Goal: Information Seeking & Learning: Compare options

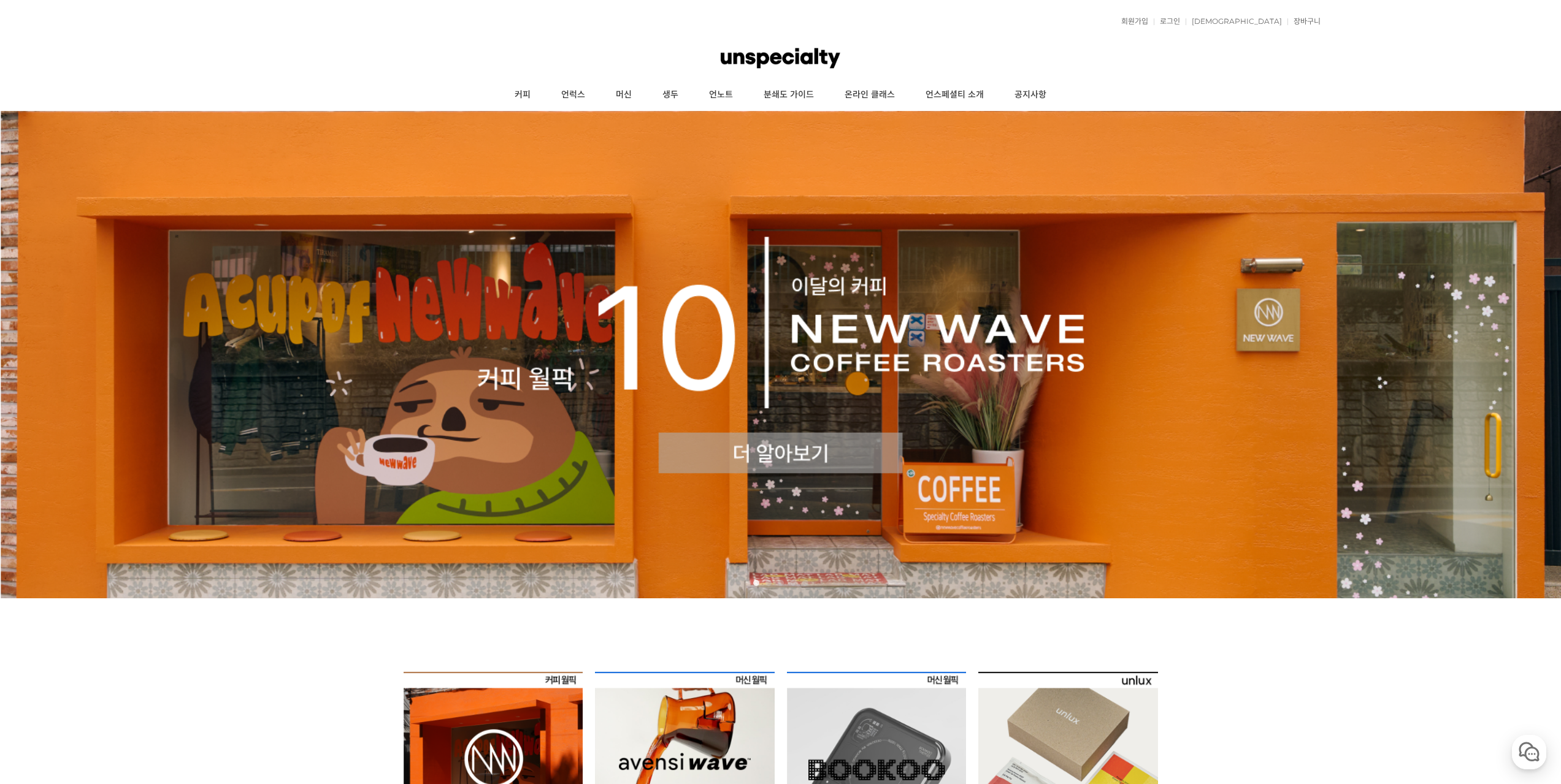
click at [817, 360] on img at bounding box center [780, 354] width 1561 height 487
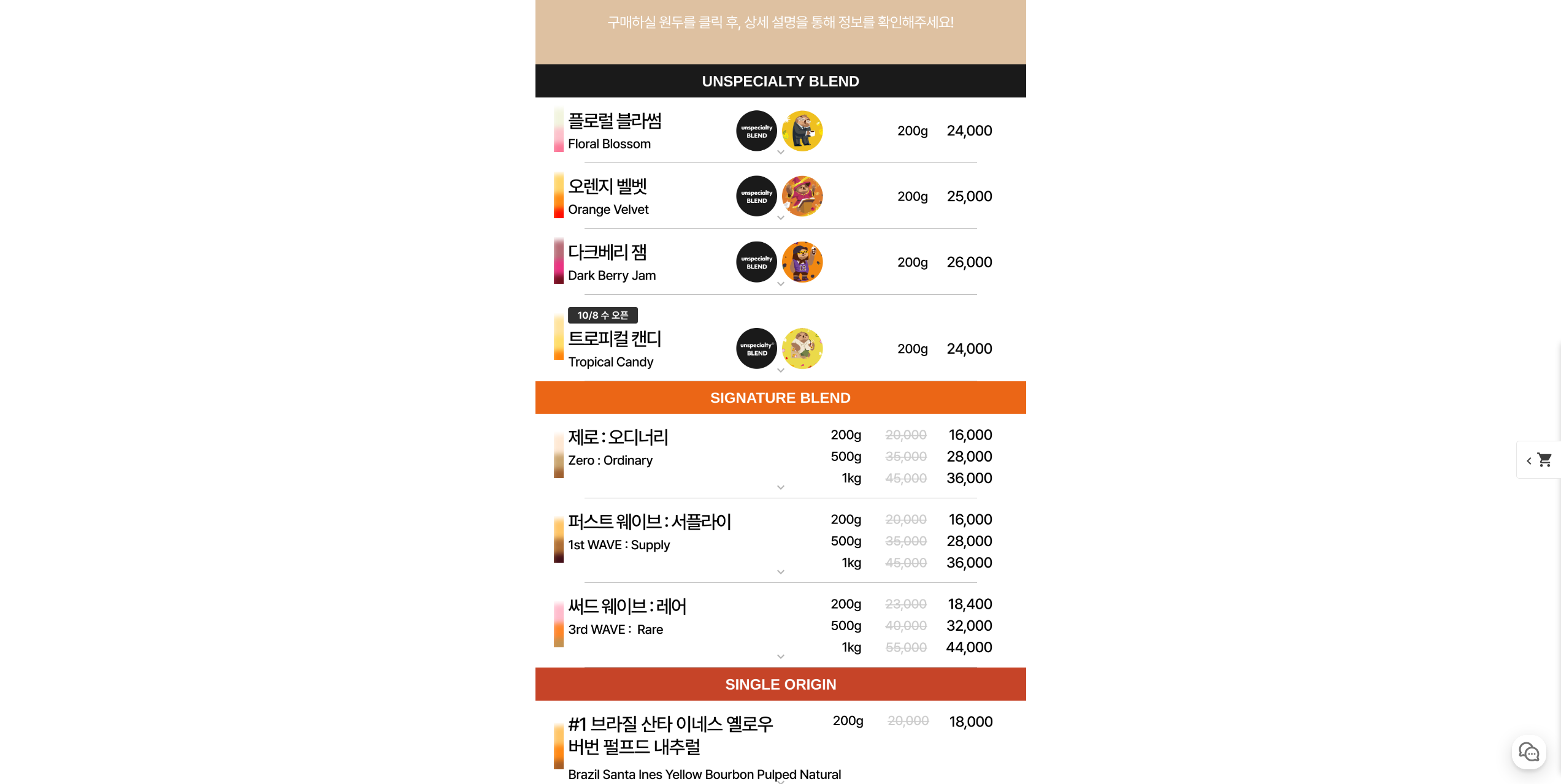
scroll to position [3494, 0]
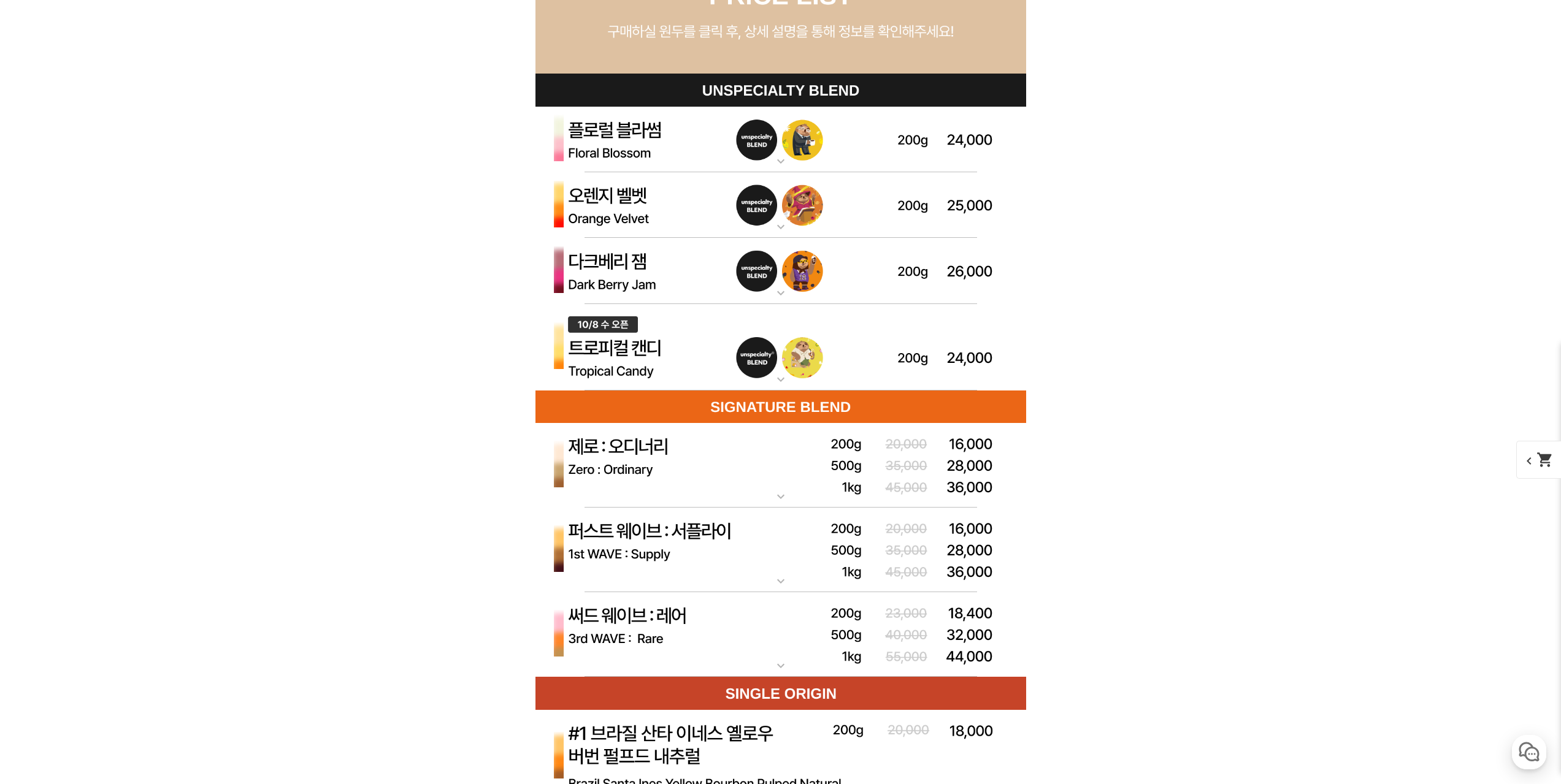
click at [688, 140] on img at bounding box center [781, 140] width 491 height 66
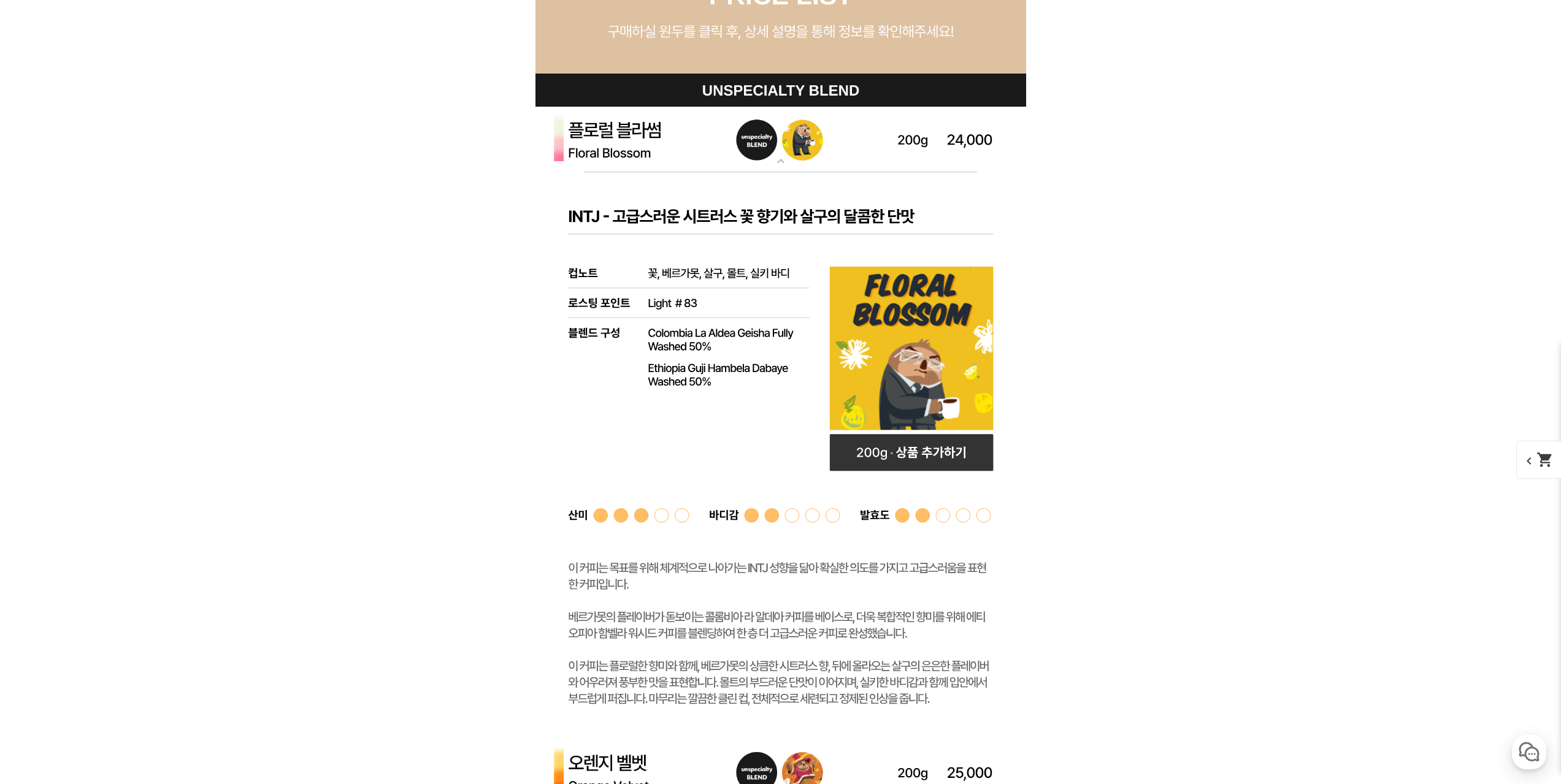
click at [693, 141] on img at bounding box center [781, 140] width 491 height 66
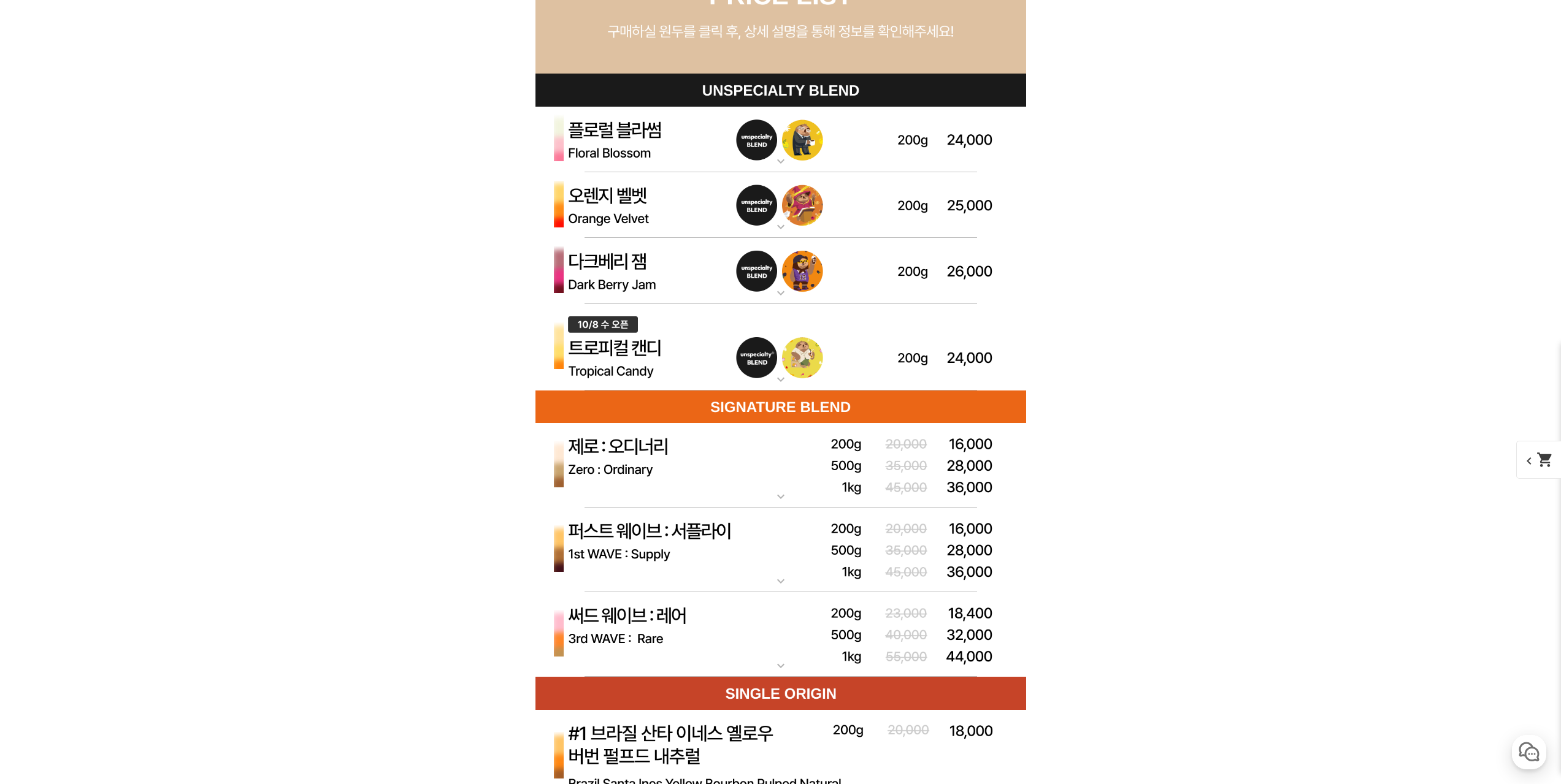
click at [687, 211] on img at bounding box center [781, 205] width 491 height 66
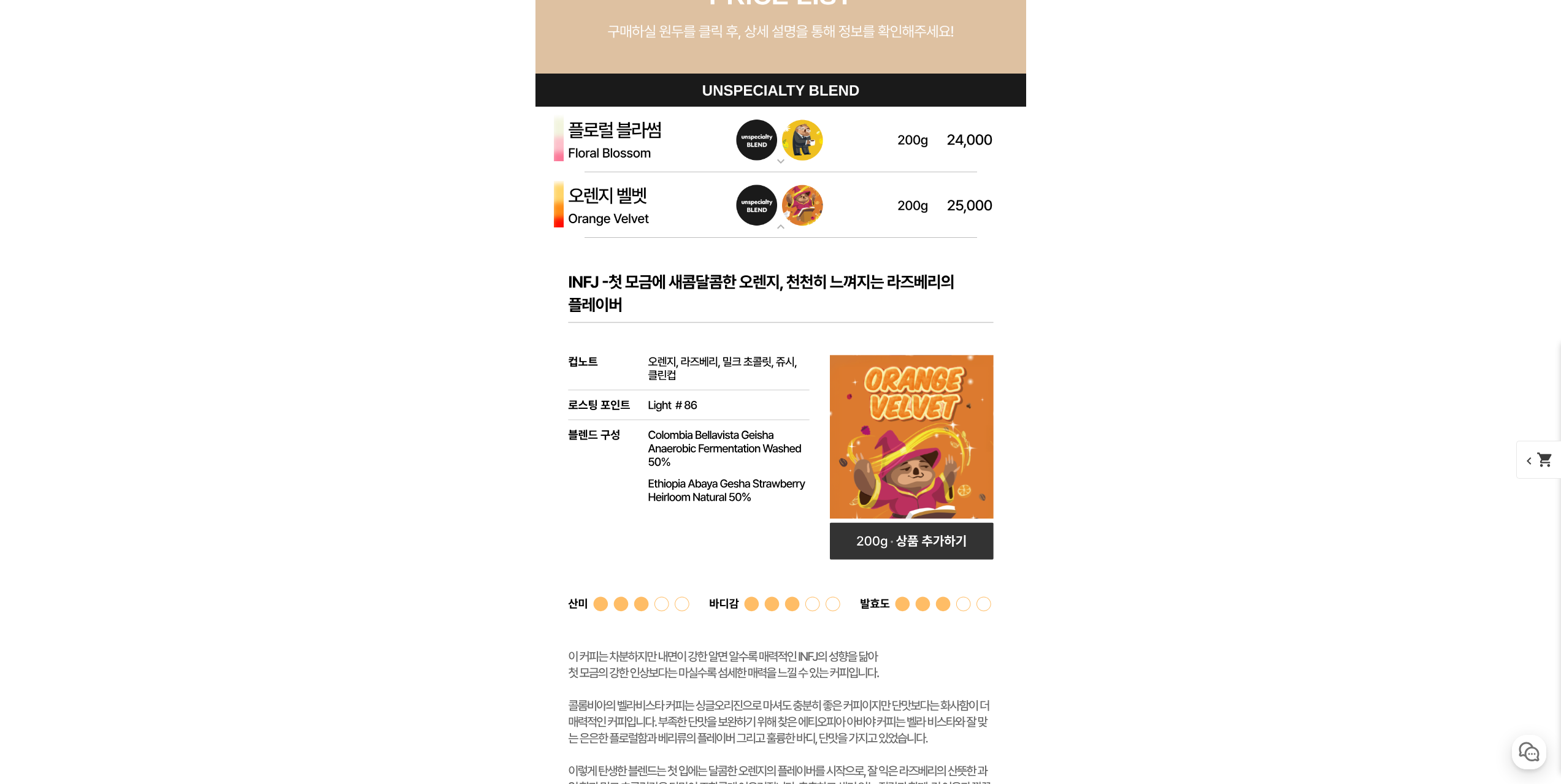
click at [687, 211] on img at bounding box center [781, 205] width 491 height 66
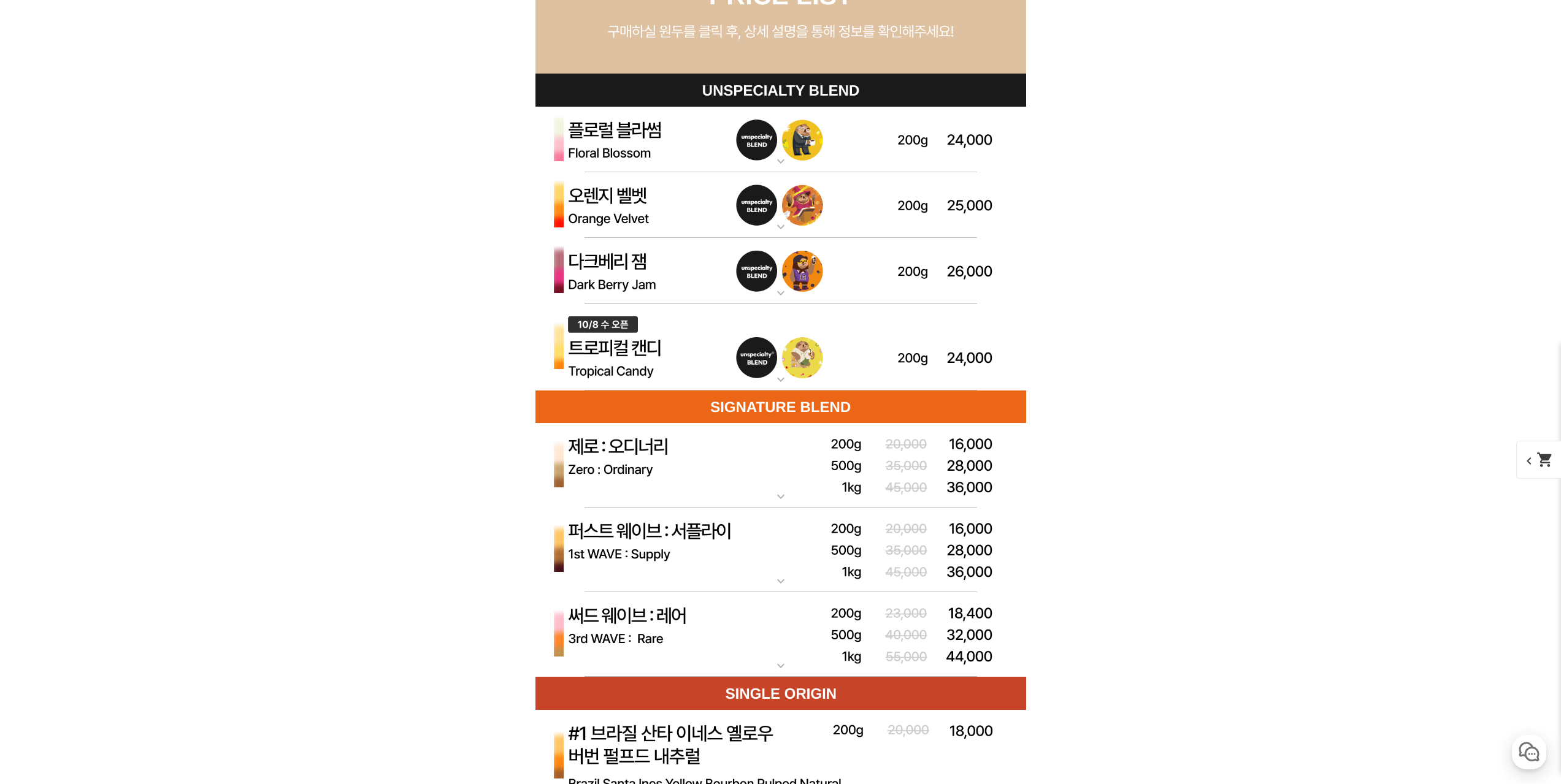
click at [672, 275] on img at bounding box center [781, 270] width 491 height 66
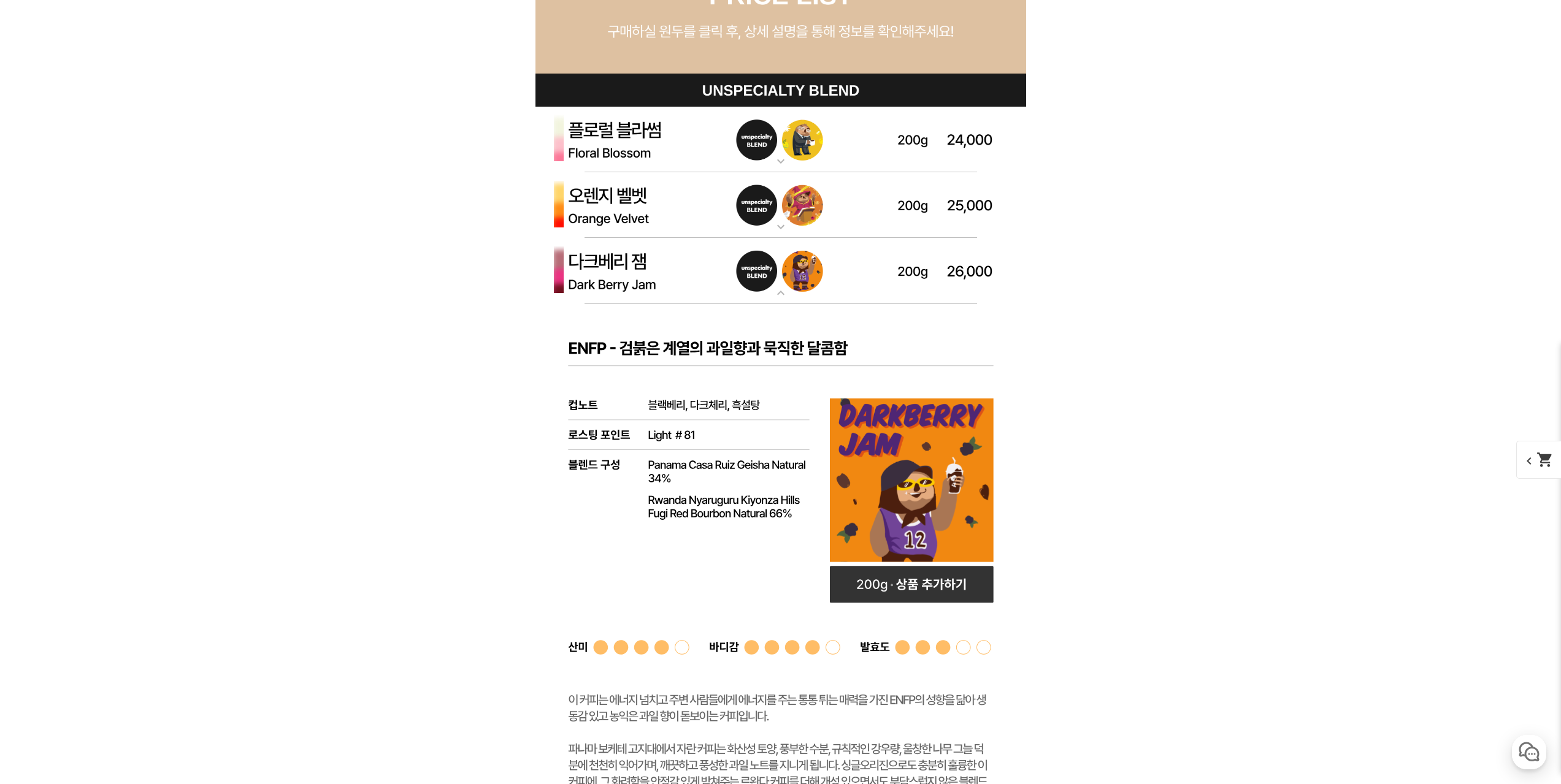
click at [671, 275] on img at bounding box center [781, 270] width 491 height 66
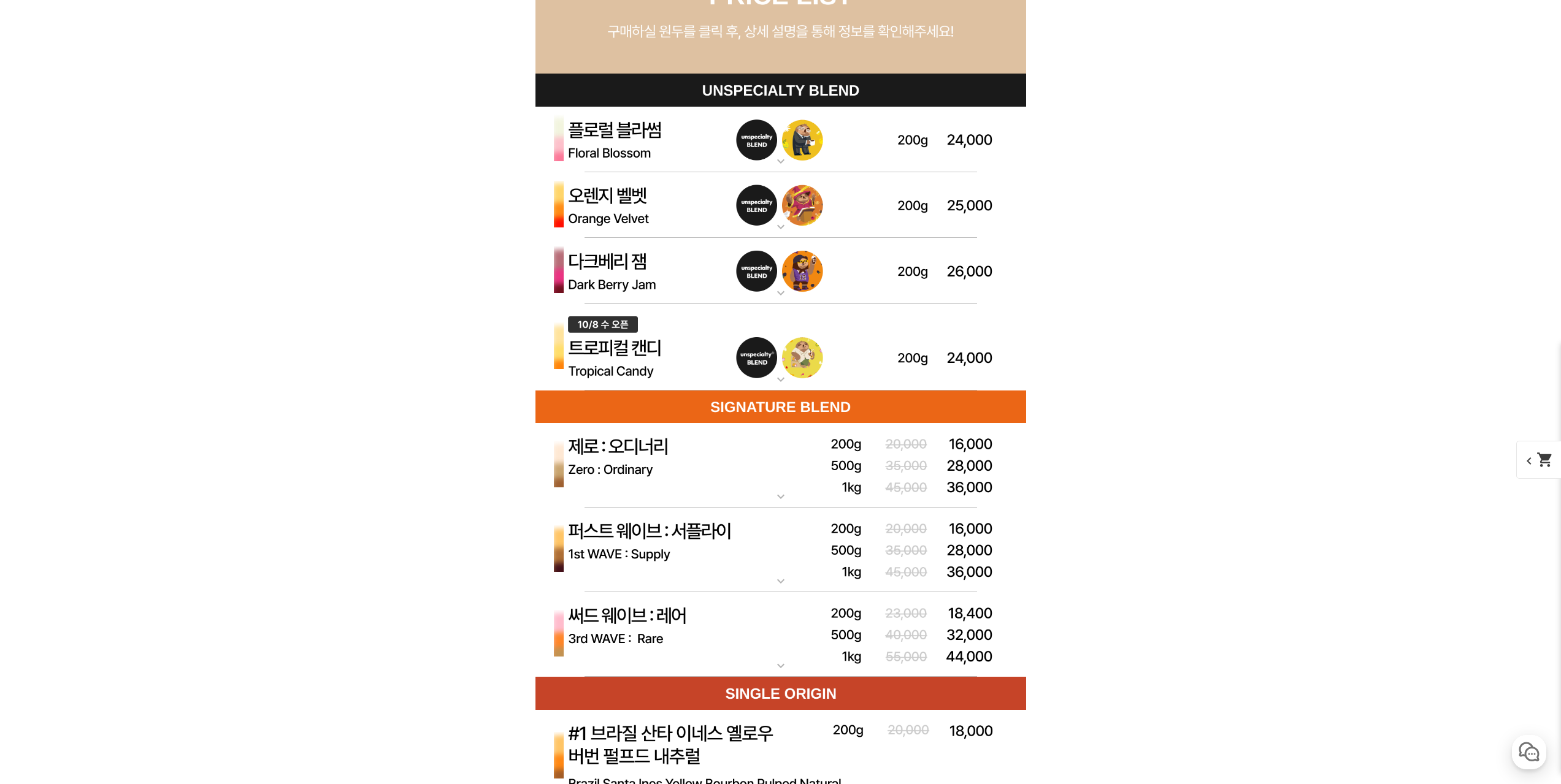
click at [676, 332] on img at bounding box center [781, 347] width 491 height 87
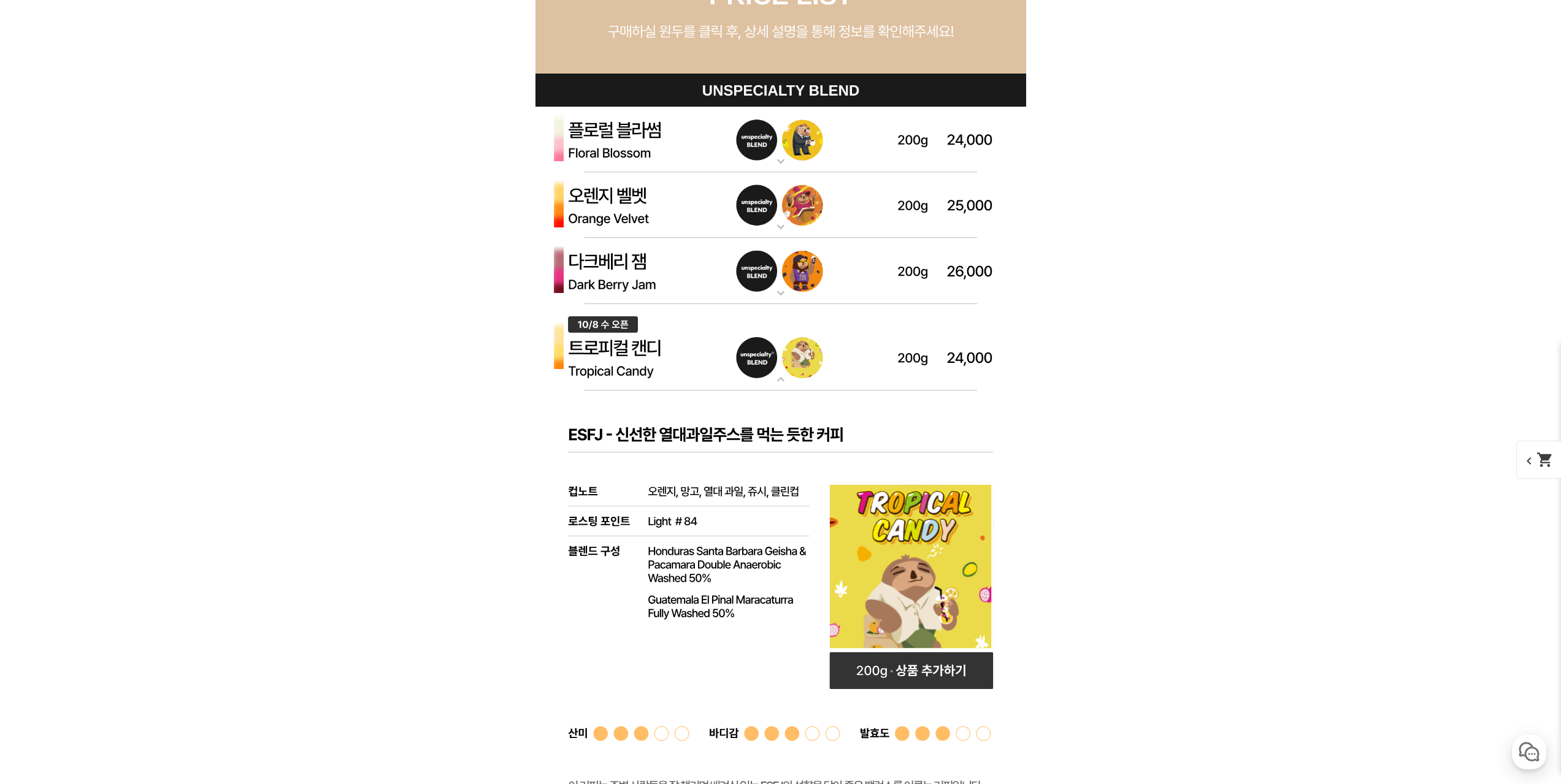
click at [677, 147] on img at bounding box center [781, 140] width 491 height 66
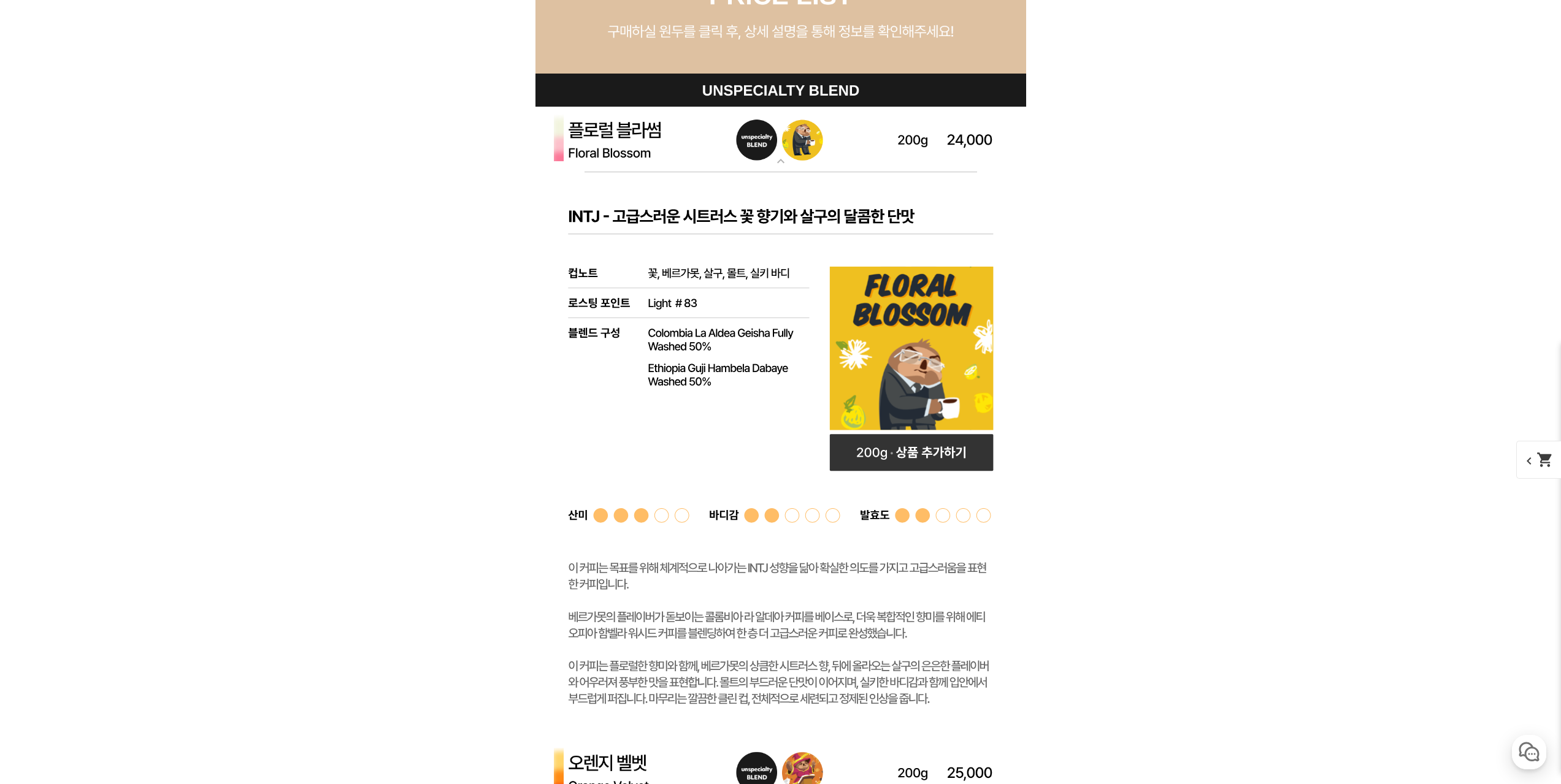
click at [677, 147] on img at bounding box center [781, 140] width 491 height 66
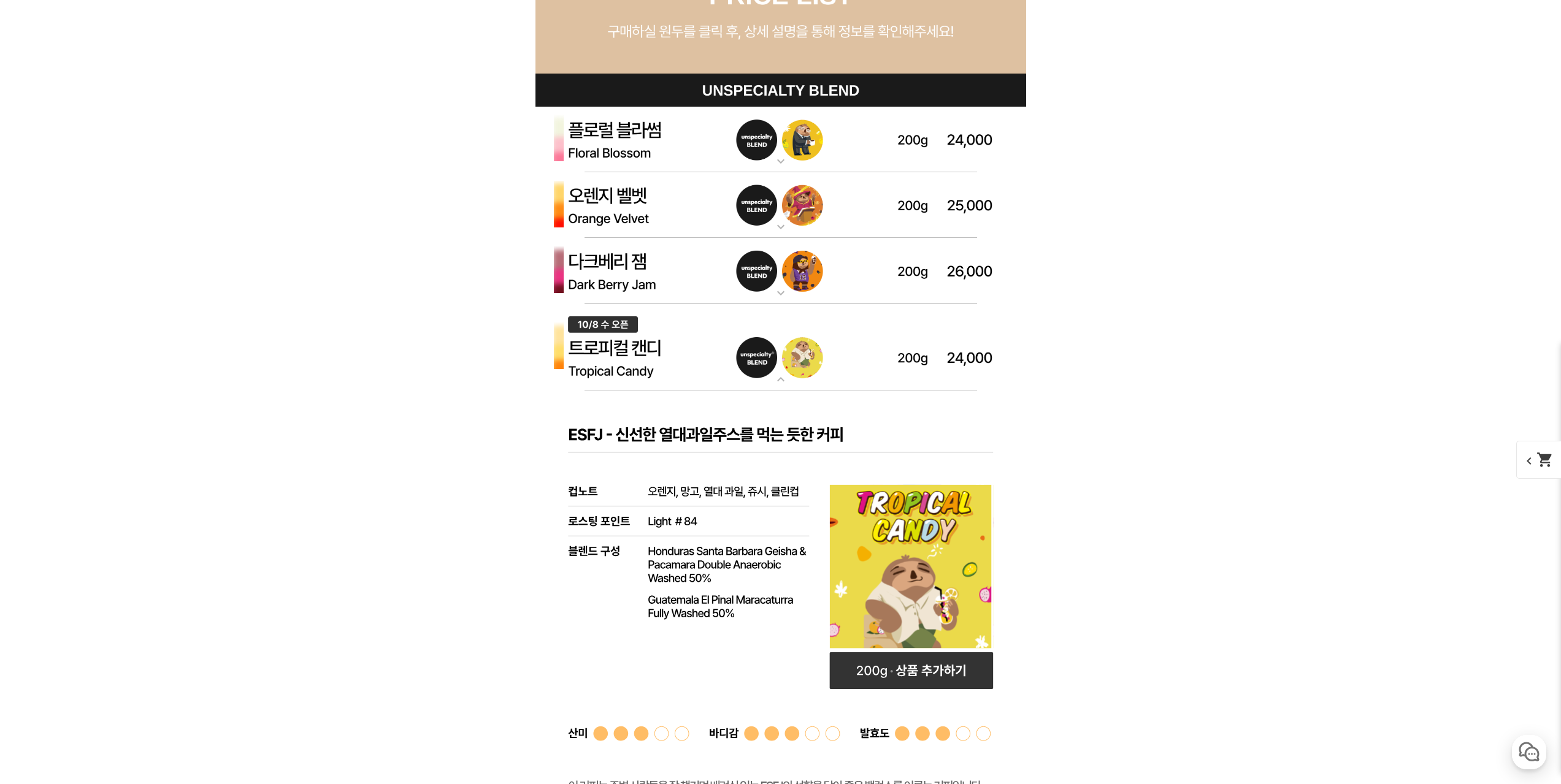
click at [677, 195] on img at bounding box center [781, 205] width 491 height 66
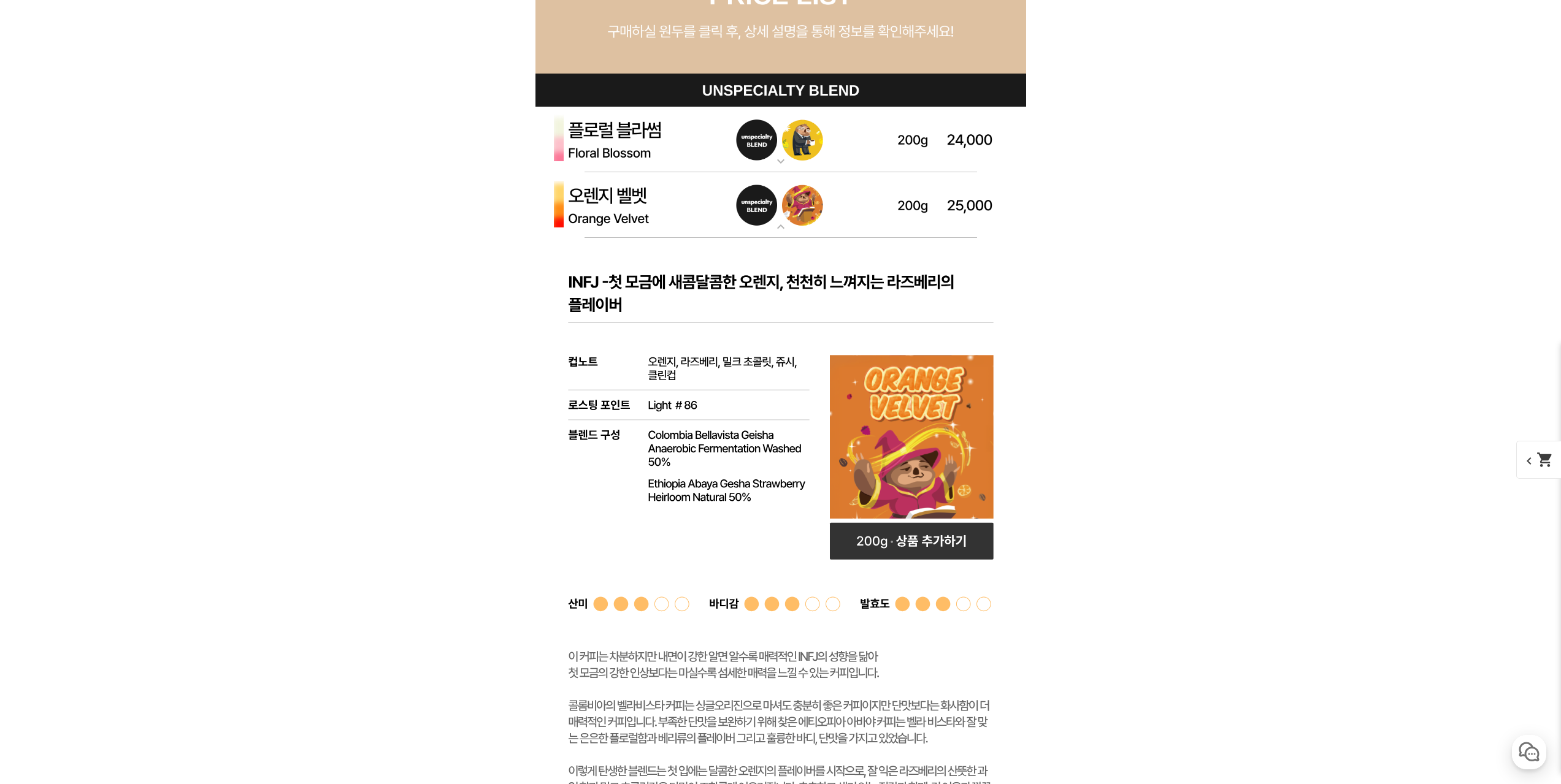
click at [677, 196] on img at bounding box center [781, 205] width 491 height 66
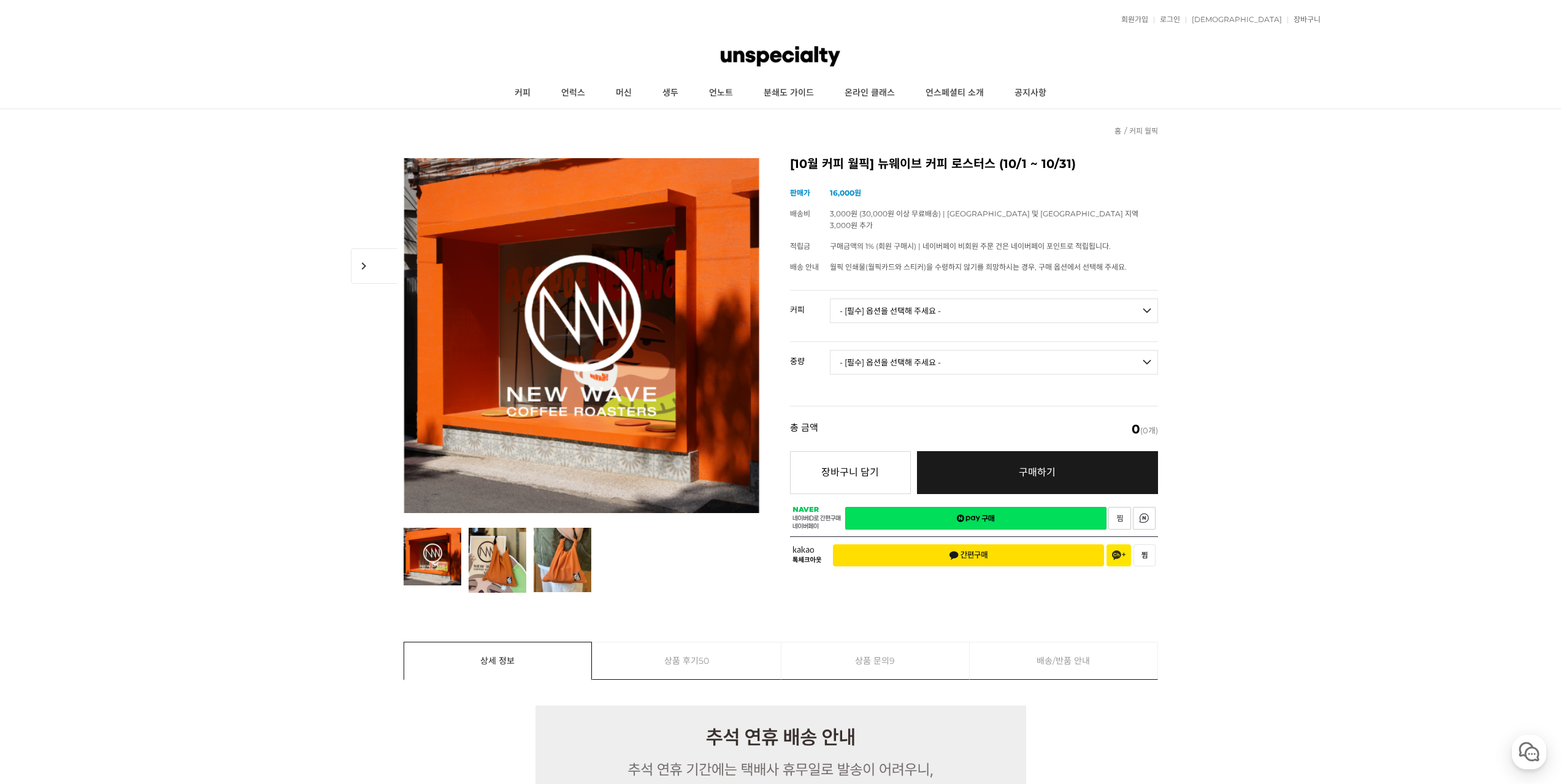
scroll to position [0, 0]
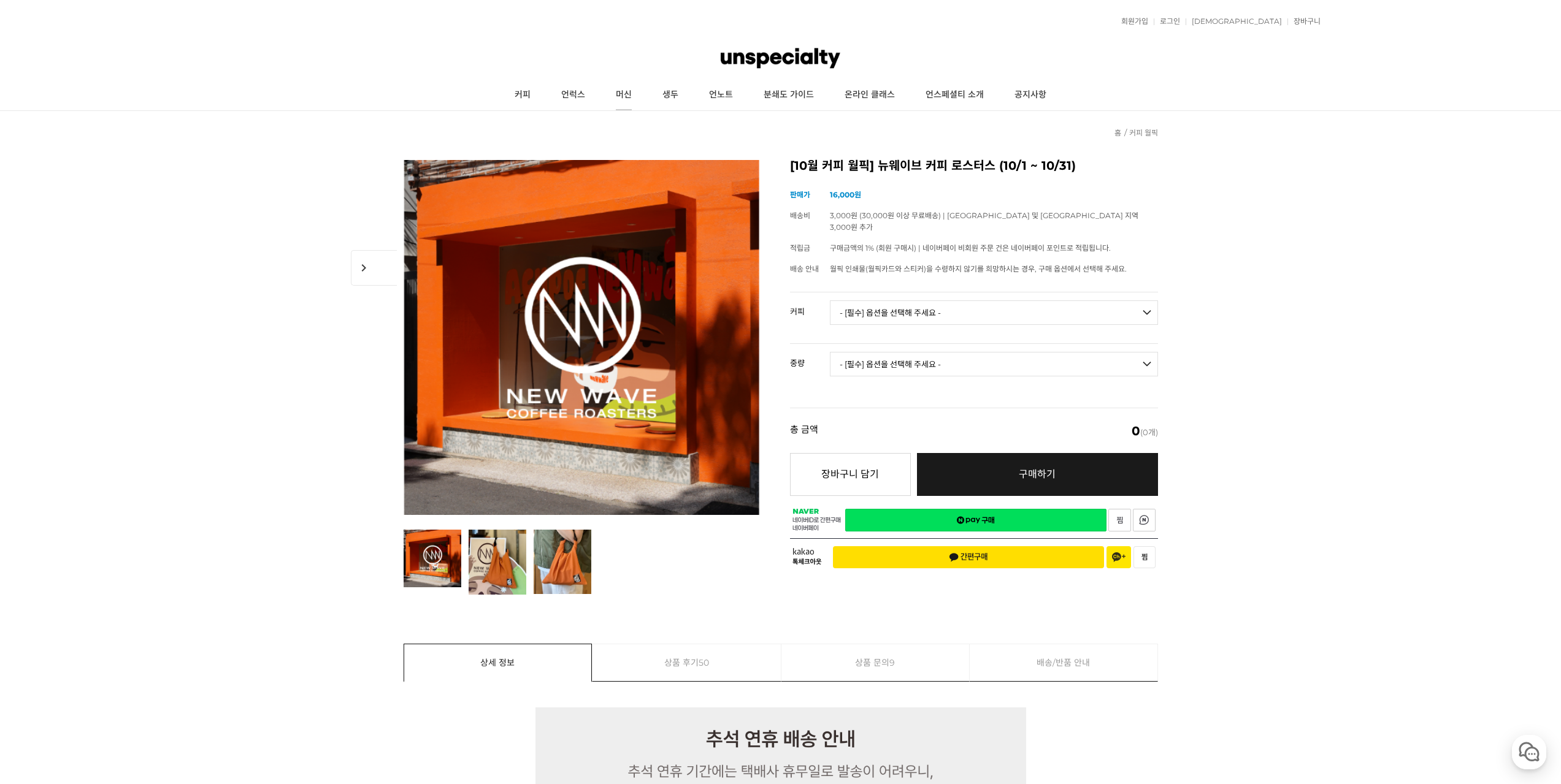
click at [619, 94] on link "머신" at bounding box center [624, 94] width 47 height 30
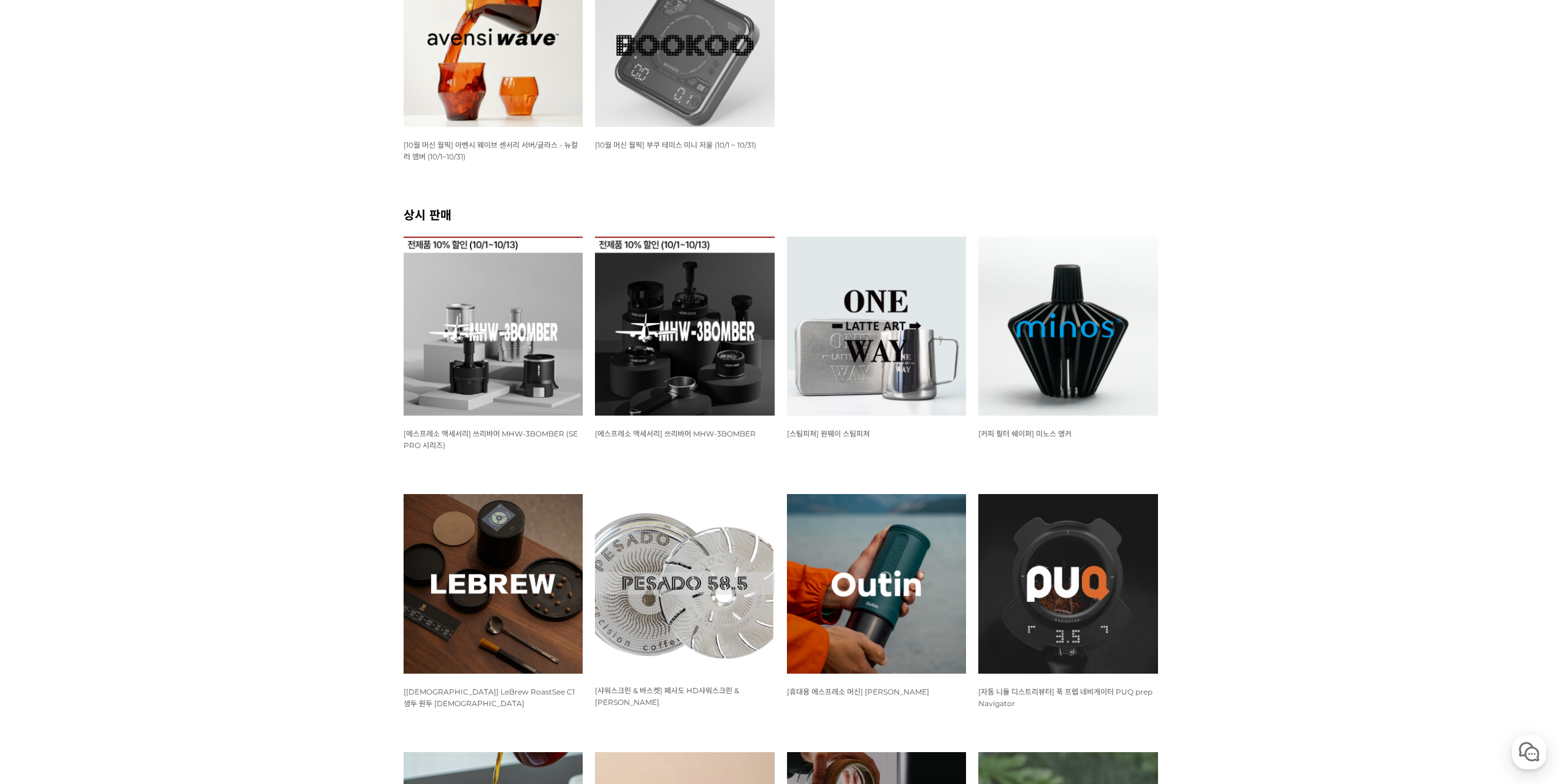
scroll to position [490, 0]
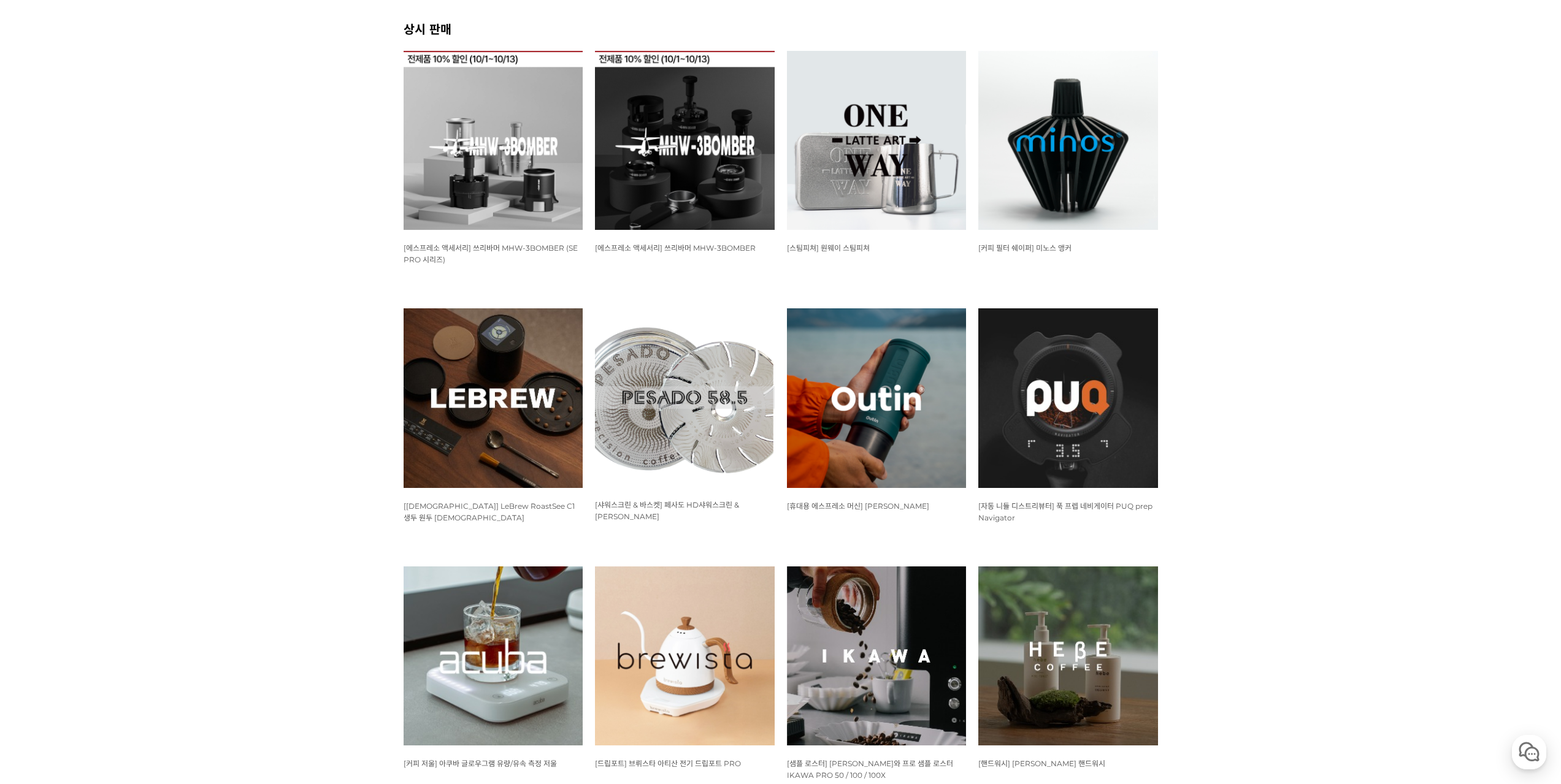
click at [1045, 158] on img at bounding box center [1068, 141] width 180 height 180
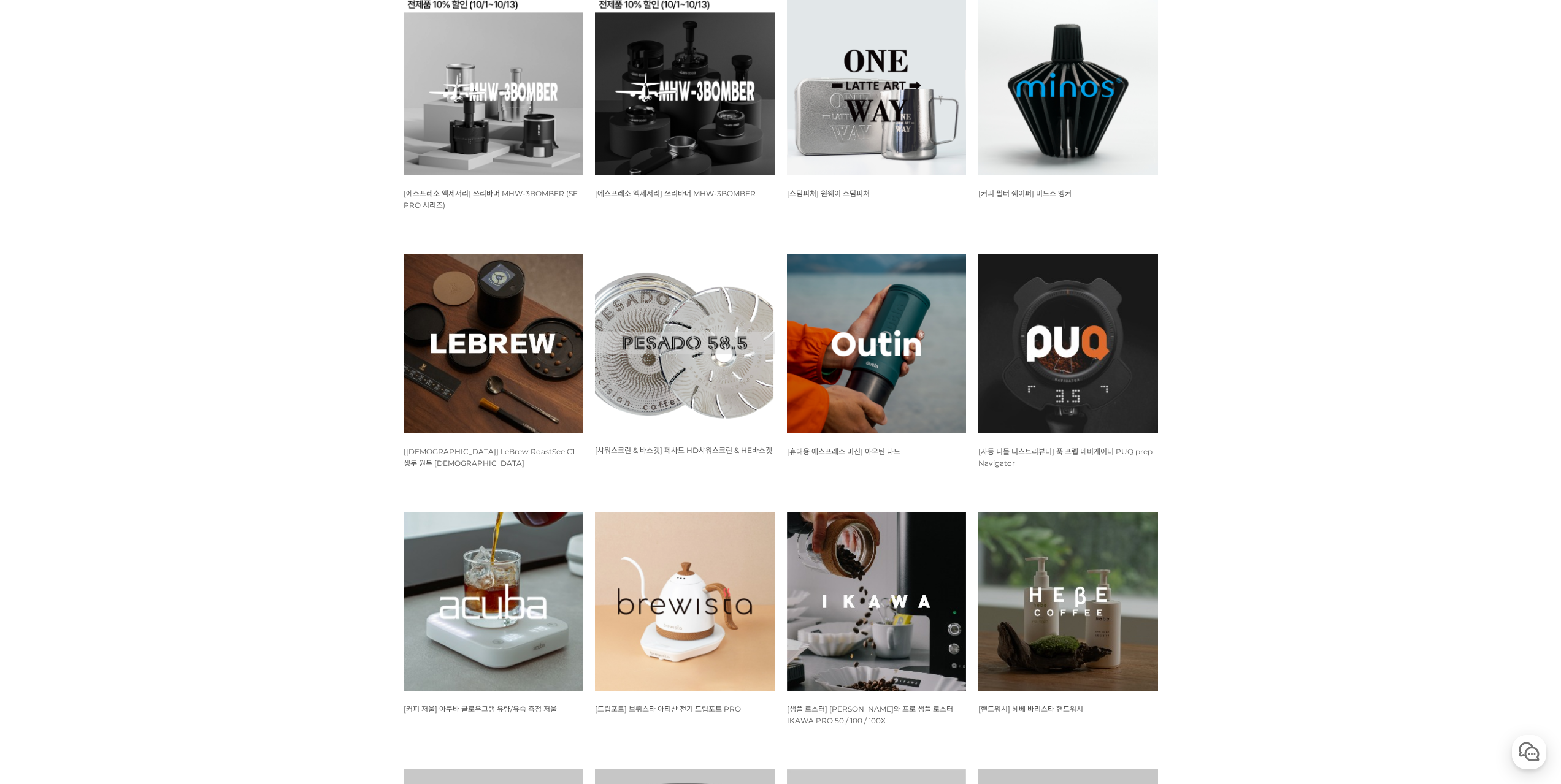
scroll to position [797, 0]
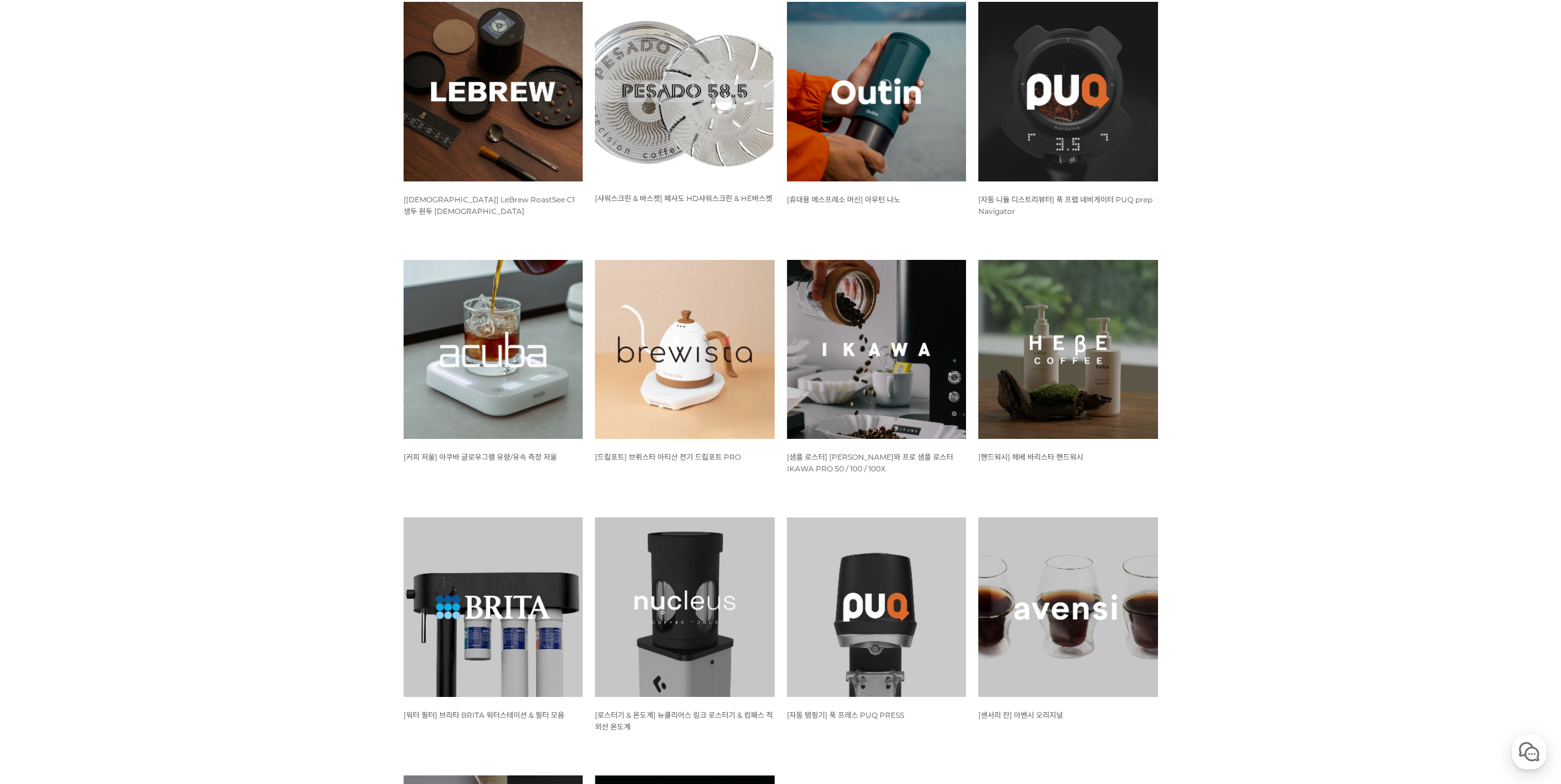
click at [487, 377] on img at bounding box center [493, 350] width 180 height 180
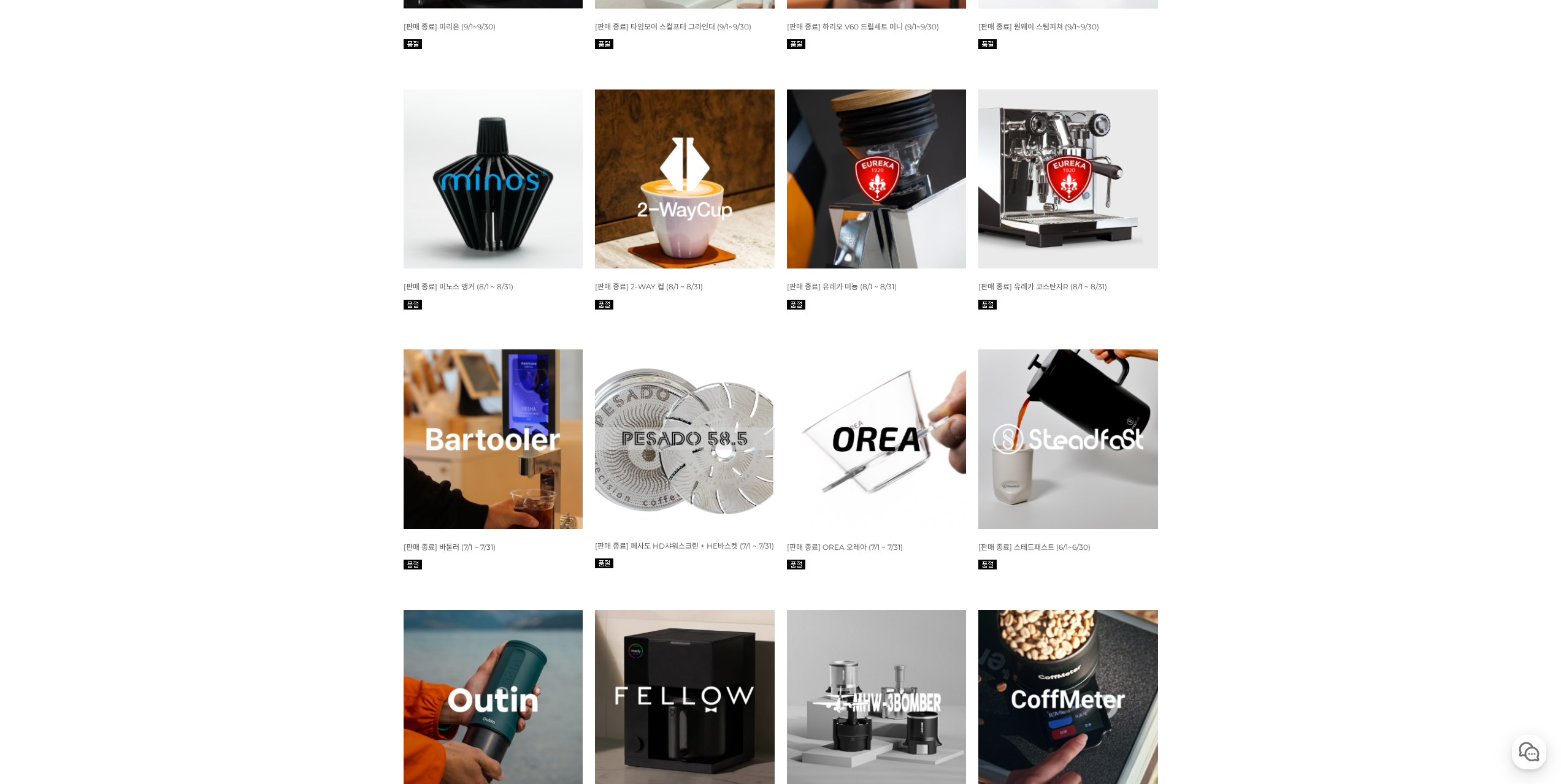
scroll to position [2268, 0]
